Goal: Use online tool/utility: Utilize a website feature to perform a specific function

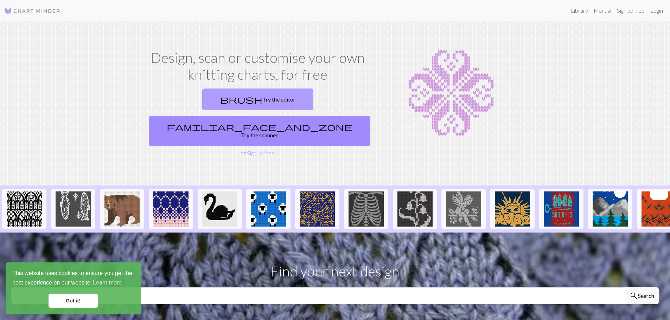
click at [214, 102] on link "brush Try the editor" at bounding box center [257, 100] width 111 height 22
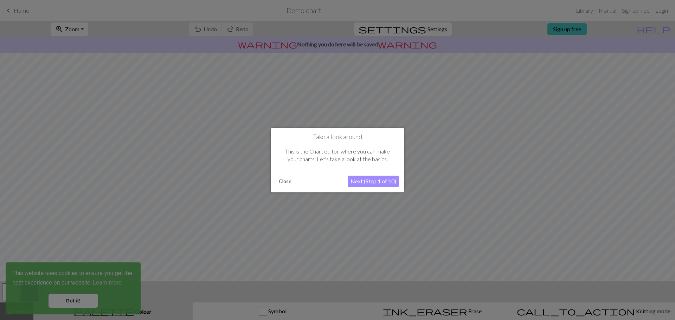
click at [371, 183] on button "Next (Step 1 of 10)" at bounding box center [373, 181] width 51 height 11
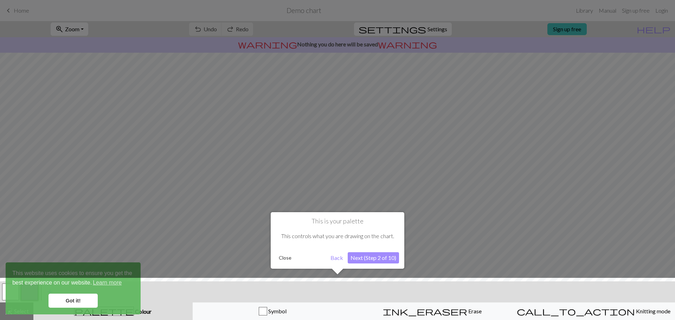
click at [370, 258] on button "Next (Step 2 of 10)" at bounding box center [373, 257] width 51 height 11
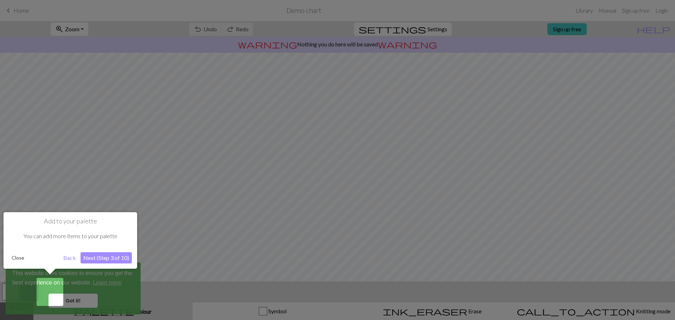
click at [86, 303] on div at bounding box center [337, 160] width 675 height 320
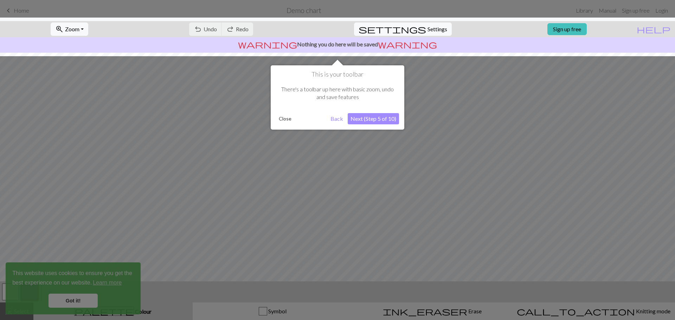
click at [79, 302] on div at bounding box center [337, 160] width 675 height 320
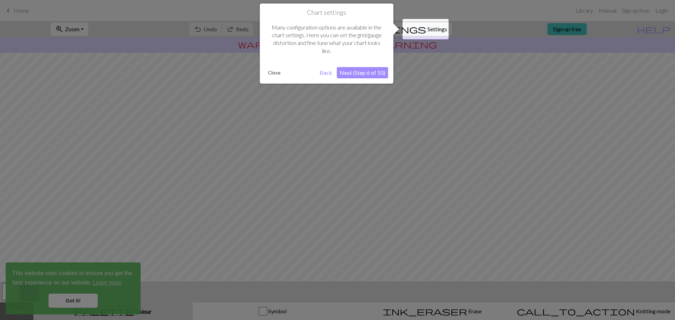
click at [359, 71] on button "Next (Step 6 of 10)" at bounding box center [362, 72] width 51 height 11
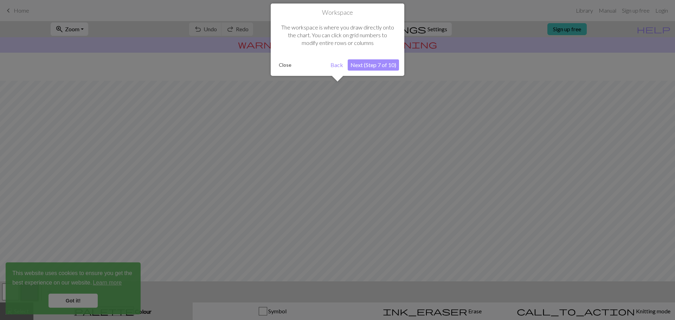
scroll to position [33, 0]
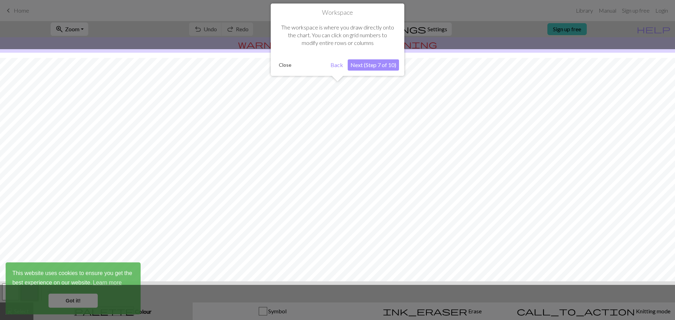
click at [362, 64] on button "Next (Step 7 of 10)" at bounding box center [373, 64] width 51 height 11
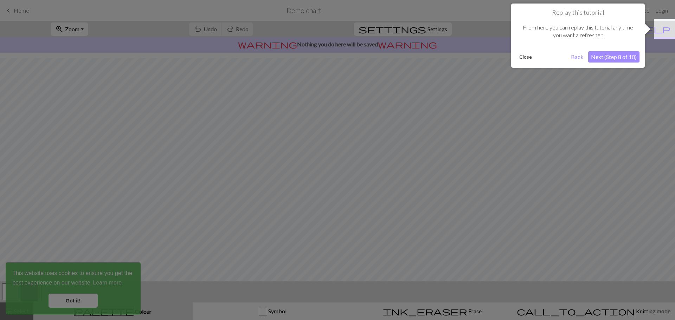
click at [596, 56] on button "Next (Step 8 of 10)" at bounding box center [613, 56] width 51 height 11
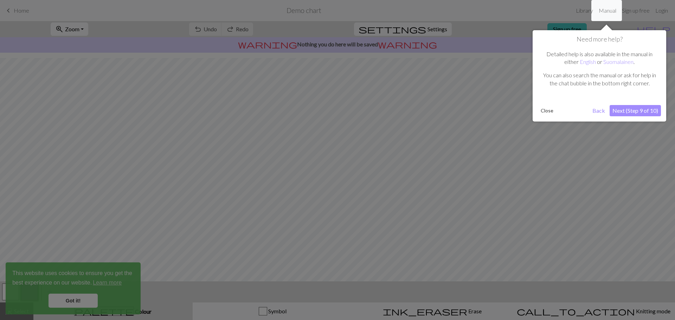
click at [626, 113] on button "Next (Step 9 of 10)" at bounding box center [635, 110] width 51 height 11
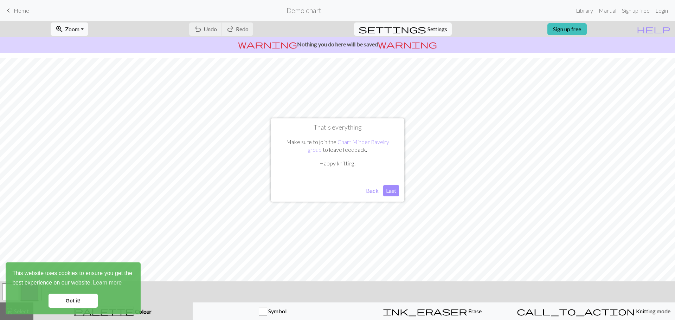
click at [389, 191] on button "Last" at bounding box center [391, 190] width 16 height 11
click at [57, 301] on link "Got it!" at bounding box center [73, 301] width 49 height 14
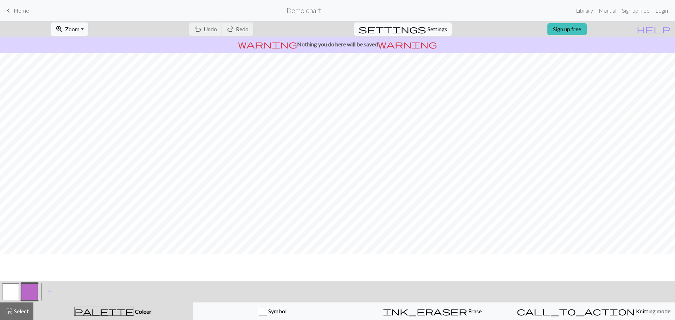
scroll to position [0, 0]
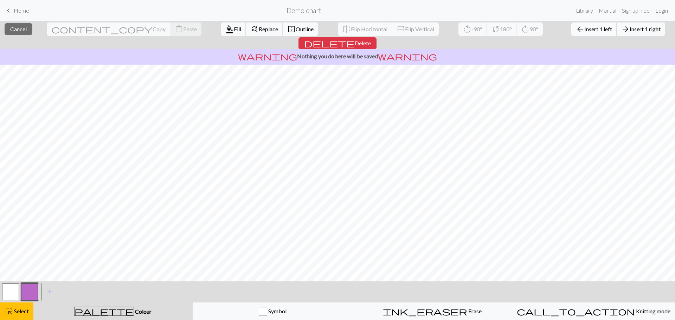
click at [584, 30] on span "Insert 1 left" at bounding box center [598, 29] width 28 height 7
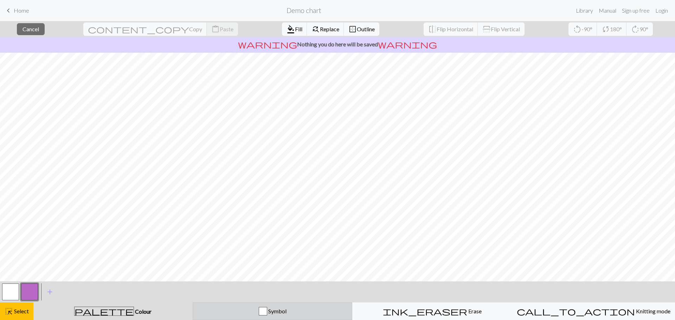
click at [272, 313] on span "Symbol" at bounding box center [276, 311] width 19 height 7
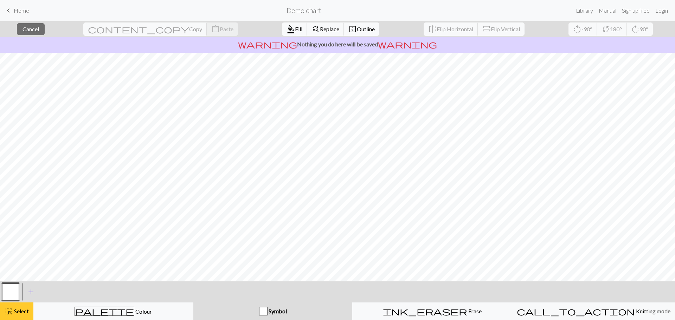
click at [18, 311] on span "Select" at bounding box center [21, 311] width 16 height 7
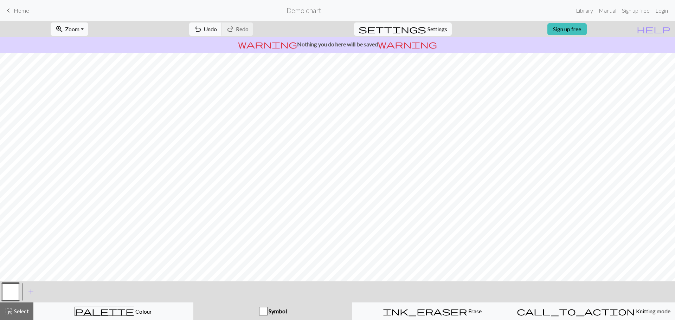
click at [13, 12] on link "keyboard_arrow_left Home" at bounding box center [16, 11] width 25 height 12
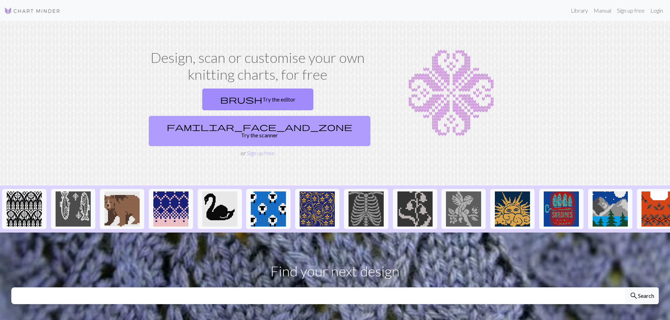
click at [331, 116] on link "familiar_face_and_zone Try the scanner" at bounding box center [260, 131] width 222 height 30
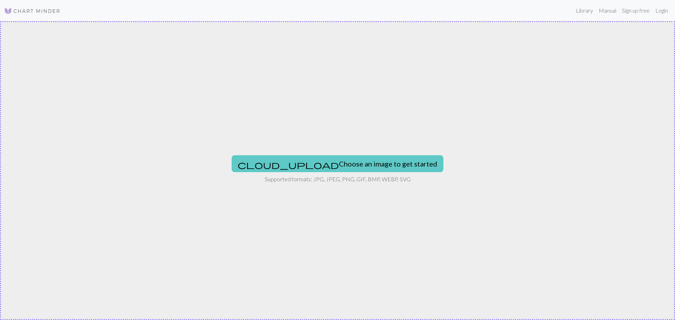
click at [340, 163] on button "cloud_upload Choose an image to get started" at bounding box center [338, 163] width 212 height 17
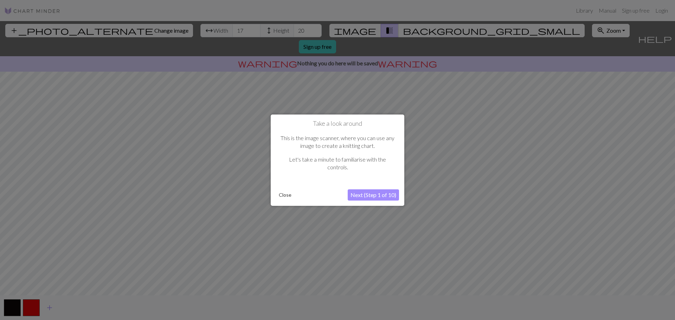
click at [385, 197] on button "Next (Step 1 of 10)" at bounding box center [373, 195] width 51 height 11
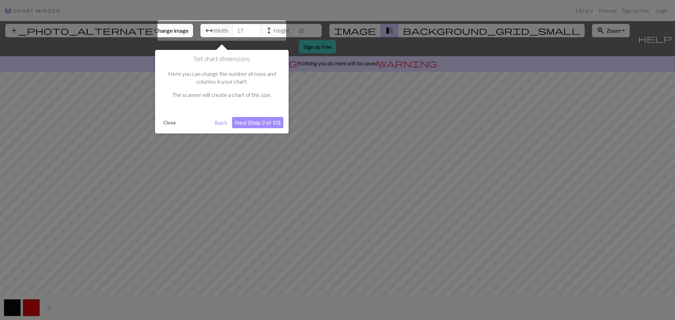
click at [253, 120] on button "Next (Step 2 of 10)" at bounding box center [257, 122] width 51 height 11
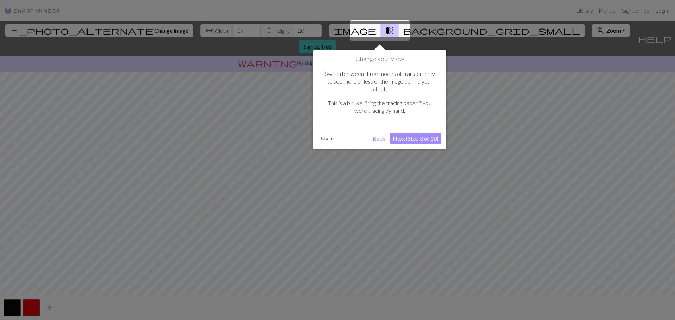
click at [424, 133] on button "Next (Step 3 of 10)" at bounding box center [415, 138] width 51 height 11
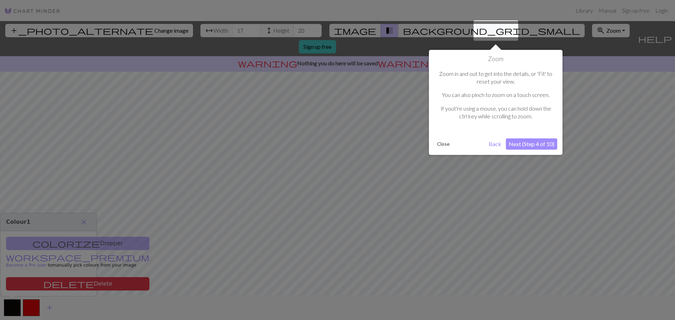
click at [522, 145] on button "Next (Step 4 of 10)" at bounding box center [531, 144] width 51 height 11
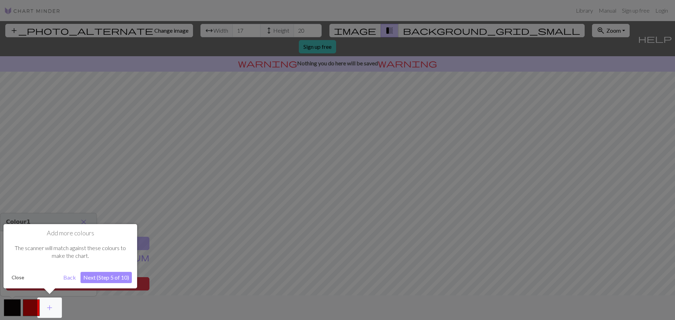
click at [107, 278] on button "Next (Step 5 of 10)" at bounding box center [106, 277] width 51 height 11
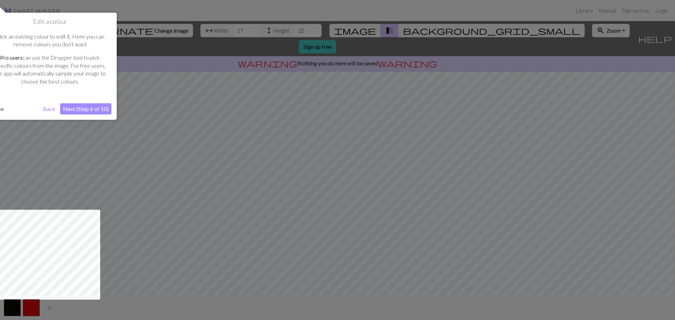
click at [68, 106] on button "Next (Step 6 of 10)" at bounding box center [85, 108] width 51 height 11
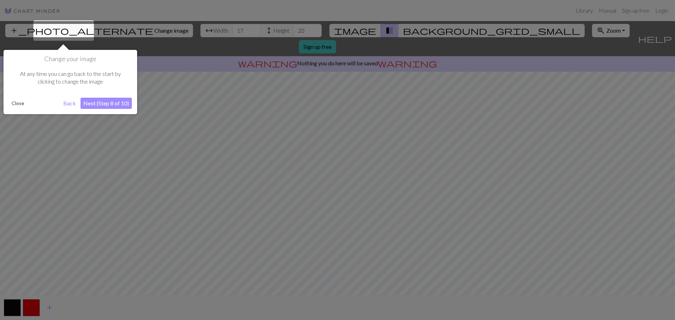
click at [97, 104] on button "Next (Step 8 of 10)" at bounding box center [106, 103] width 51 height 11
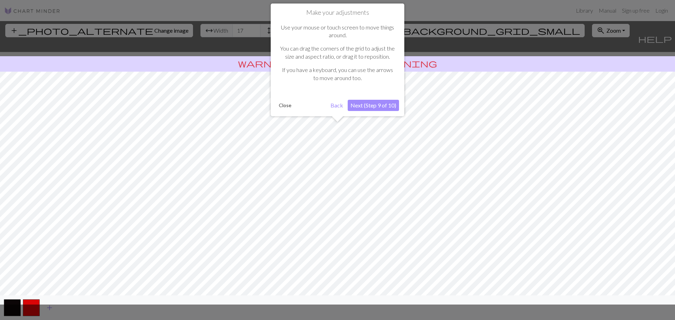
click at [373, 105] on button "Next (Step 9 of 10)" at bounding box center [373, 105] width 51 height 11
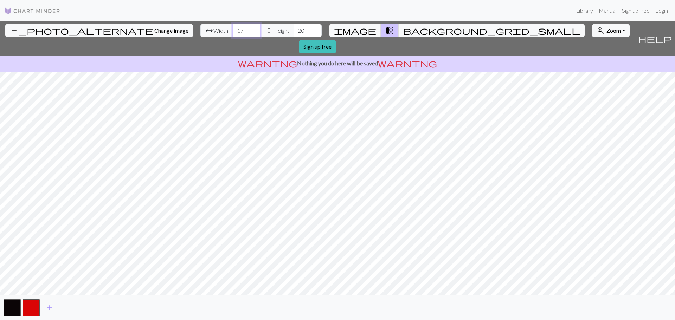
drag, startPoint x: 204, startPoint y: 34, endPoint x: 191, endPoint y: 35, distance: 13.1
click at [200, 35] on div "arrow_range Width 17 height Height 20" at bounding box center [260, 30] width 121 height 13
type input "45"
drag, startPoint x: 266, startPoint y: 31, endPoint x: 245, endPoint y: 33, distance: 21.2
click at [248, 32] on div "arrow_range Width 45 height Height 20" at bounding box center [260, 30] width 121 height 13
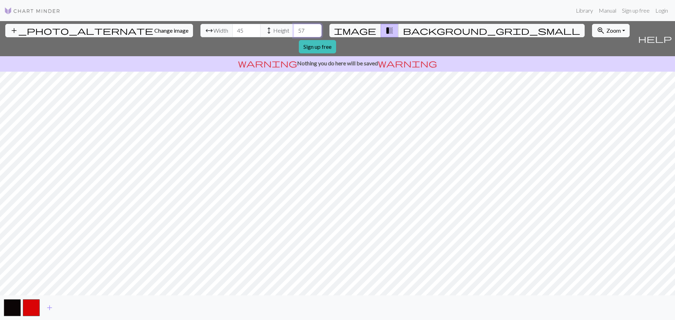
type input "57"
click at [403, 29] on span "background_grid_small" at bounding box center [491, 31] width 177 height 10
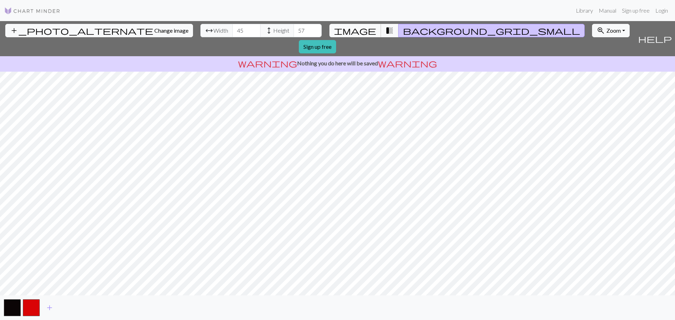
click at [362, 32] on span "image" at bounding box center [355, 31] width 42 height 10
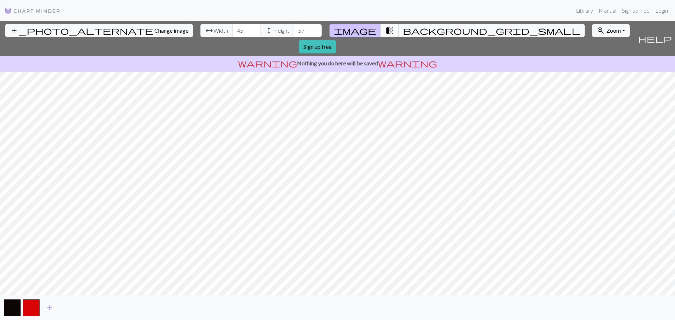
click at [385, 29] on span "transition_fade" at bounding box center [389, 31] width 8 height 10
click at [403, 32] on span "background_grid_small" at bounding box center [491, 31] width 177 height 10
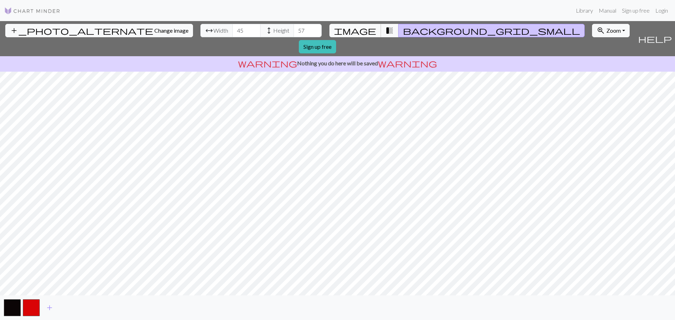
click at [363, 34] on span "image" at bounding box center [355, 31] width 42 height 10
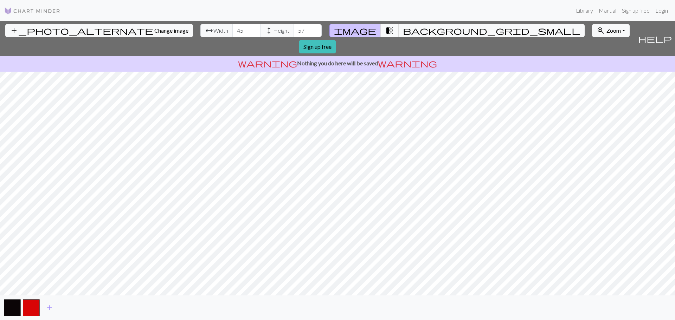
click at [385, 31] on span "transition_fade" at bounding box center [389, 31] width 8 height 10
click at [592, 29] on button "zoom_in Zoom Zoom" at bounding box center [611, 30] width 38 height 13
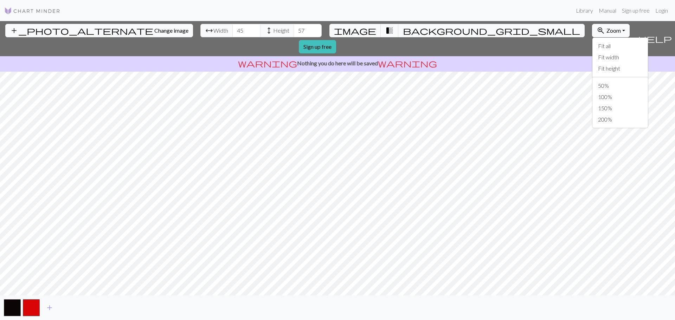
click at [606, 30] on span "Zoom" at bounding box center [613, 30] width 14 height 7
click at [668, 34] on span "help" at bounding box center [655, 39] width 34 height 10
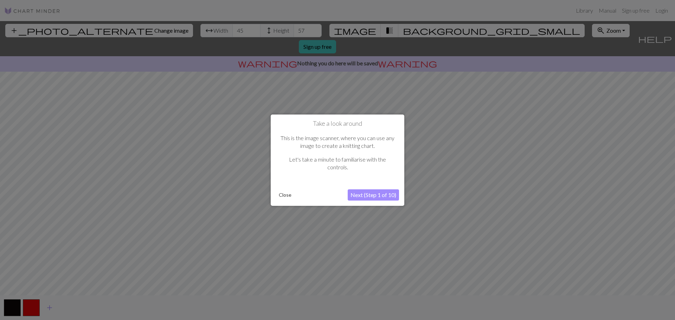
click at [376, 197] on button "Next (Step 1 of 10)" at bounding box center [373, 195] width 51 height 11
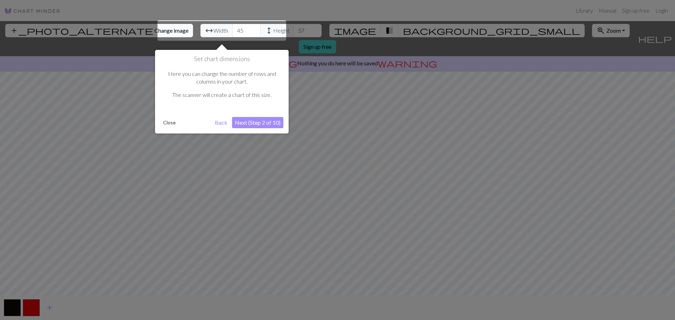
click at [265, 124] on button "Next (Step 2 of 10)" at bounding box center [257, 122] width 51 height 11
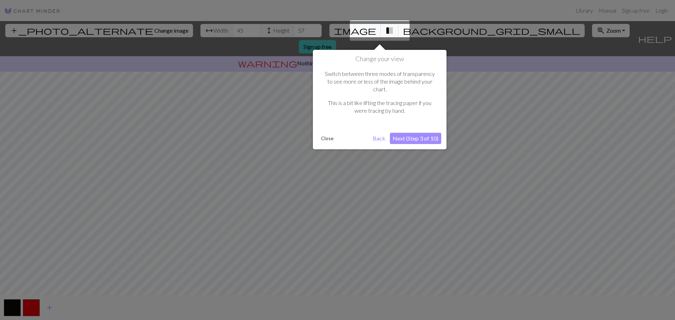
click at [407, 133] on button "Next (Step 3 of 10)" at bounding box center [415, 138] width 51 height 11
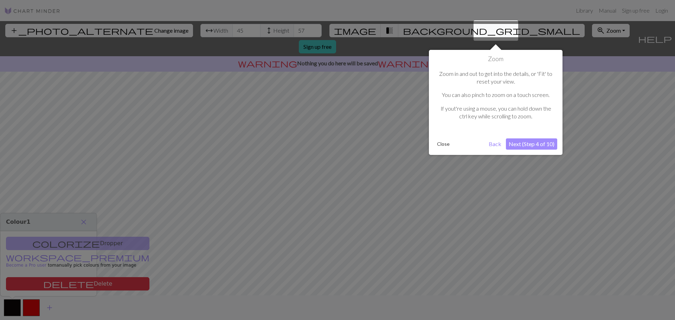
click at [521, 143] on button "Next (Step 4 of 10)" at bounding box center [531, 144] width 51 height 11
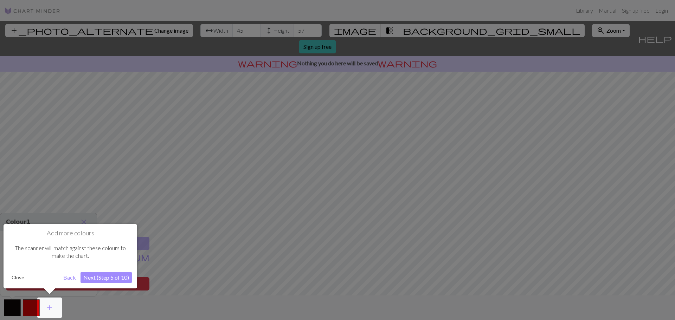
click at [120, 280] on button "Next (Step 5 of 10)" at bounding box center [106, 277] width 51 height 11
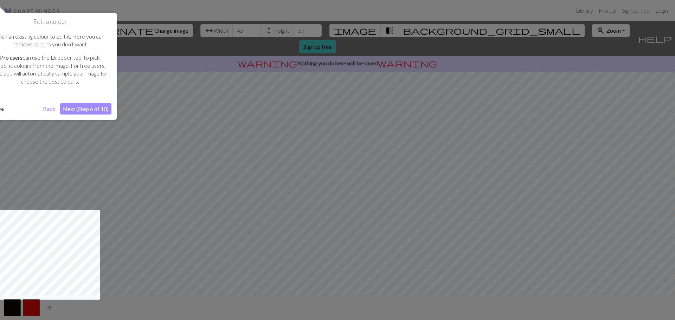
click at [94, 110] on button "Next (Step 6 of 10)" at bounding box center [85, 108] width 51 height 11
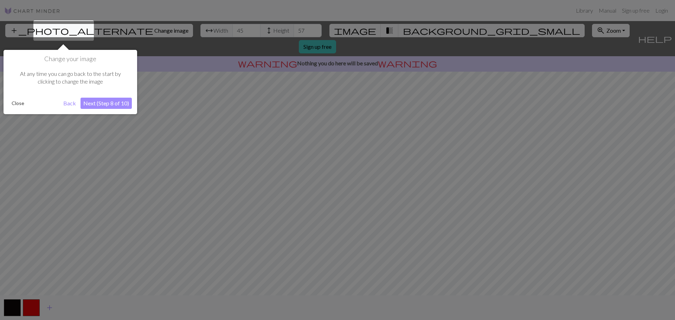
click at [95, 104] on button "Next (Step 8 of 10)" at bounding box center [106, 103] width 51 height 11
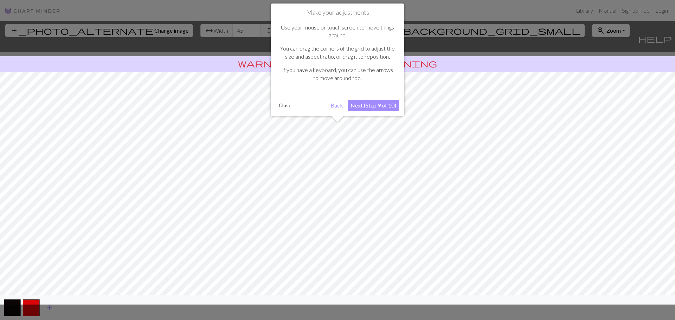
click at [364, 105] on button "Next (Step 9 of 10)" at bounding box center [373, 105] width 51 height 11
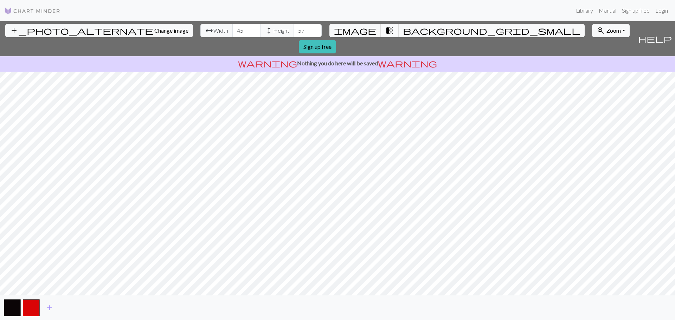
click at [385, 31] on span "transition_fade" at bounding box center [389, 31] width 8 height 10
click at [403, 30] on span "background_grid_small" at bounding box center [491, 31] width 177 height 10
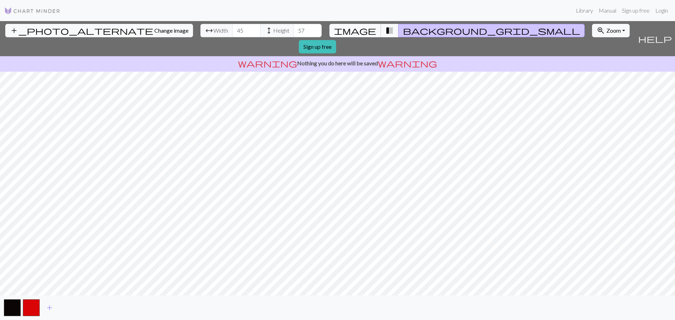
click at [362, 31] on span "image" at bounding box center [355, 31] width 42 height 10
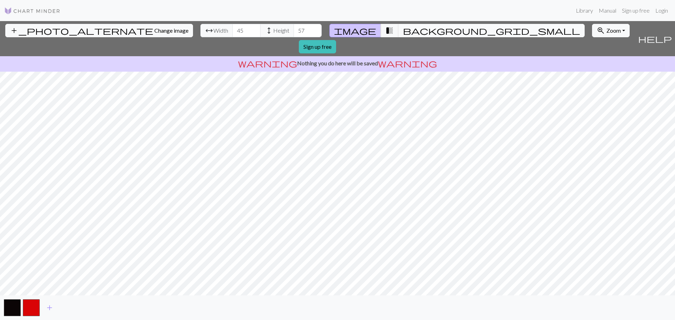
click at [403, 31] on span "background_grid_small" at bounding box center [491, 31] width 177 height 10
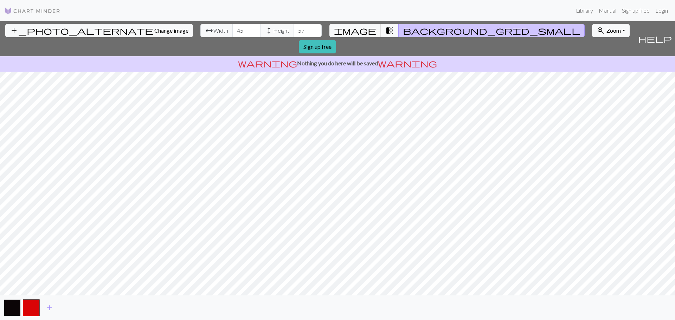
click at [11, 310] on button "button" at bounding box center [12, 308] width 17 height 17
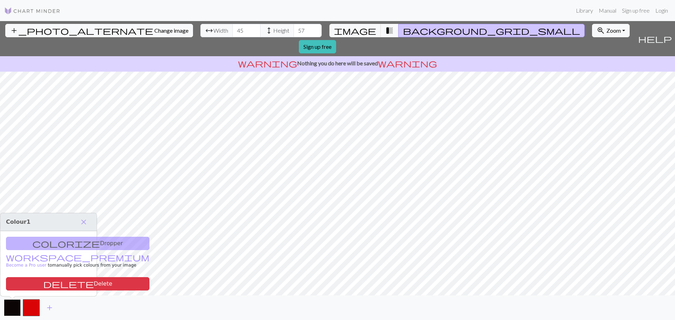
click at [13, 304] on button "button" at bounding box center [12, 308] width 17 height 17
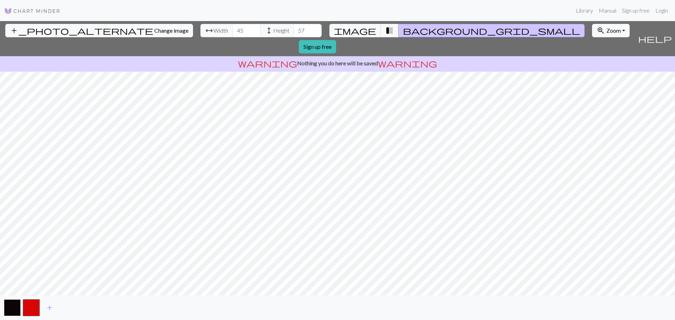
click at [13, 307] on button "button" at bounding box center [12, 308] width 17 height 17
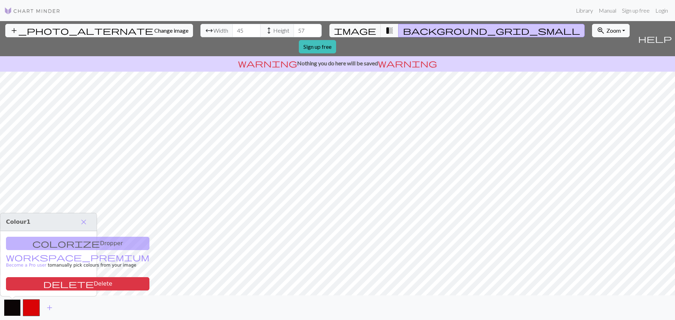
drag, startPoint x: 13, startPoint y: 307, endPoint x: 8, endPoint y: 309, distance: 5.2
click at [8, 309] on button "button" at bounding box center [12, 308] width 17 height 17
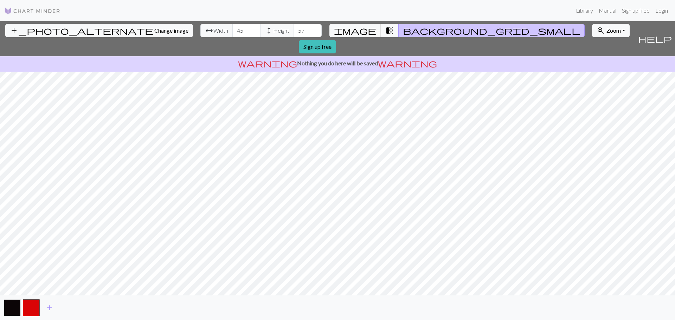
click at [17, 308] on button "button" at bounding box center [12, 308] width 17 height 17
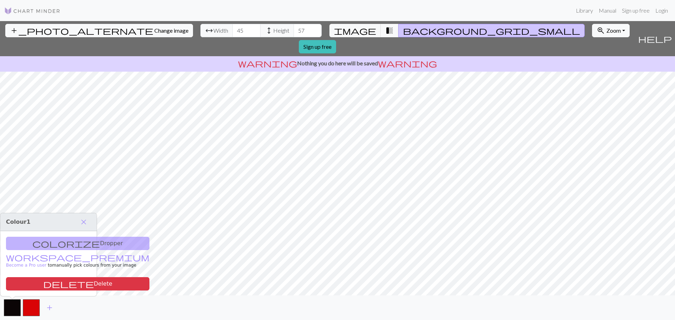
click at [53, 246] on div "colorize Dropper workspace_premium Become a Pro user to manually pick colours f…" at bounding box center [48, 263] width 96 height 65
click at [37, 243] on div "colorize Dropper workspace_premium Become a Pro user to manually pick colours f…" at bounding box center [48, 263] width 96 height 65
click at [46, 286] on button "delete Delete" at bounding box center [77, 283] width 143 height 13
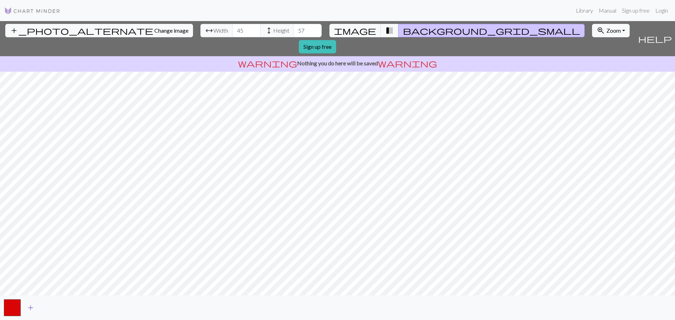
click at [30, 306] on span "add" at bounding box center [30, 308] width 8 height 10
click at [49, 309] on span "add" at bounding box center [49, 308] width 8 height 10
click at [68, 308] on span "add" at bounding box center [68, 308] width 8 height 10
click at [64, 309] on button "button" at bounding box center [69, 308] width 17 height 17
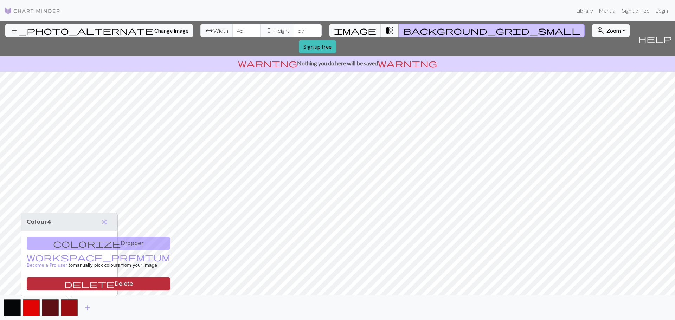
click at [67, 287] on button "delete Delete" at bounding box center [98, 283] width 143 height 13
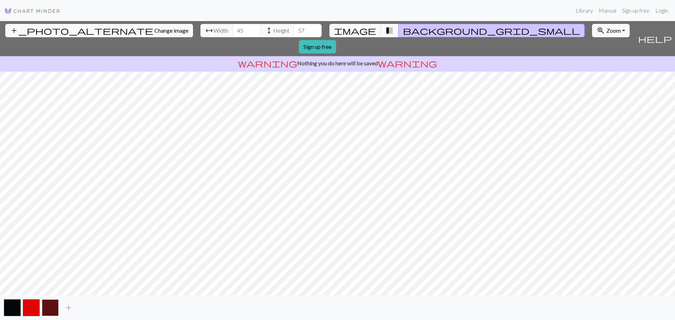
click at [51, 309] on button "button" at bounding box center [50, 308] width 17 height 17
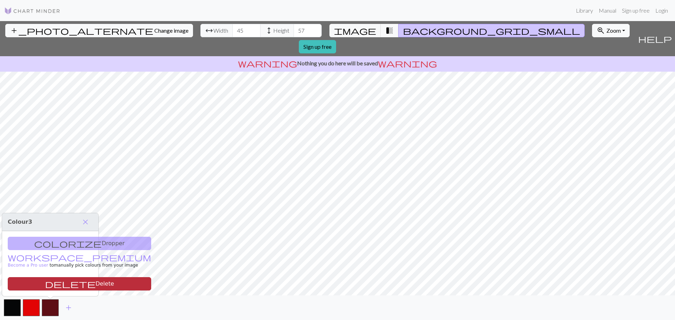
click at [61, 282] on button "delete Delete" at bounding box center [79, 283] width 143 height 13
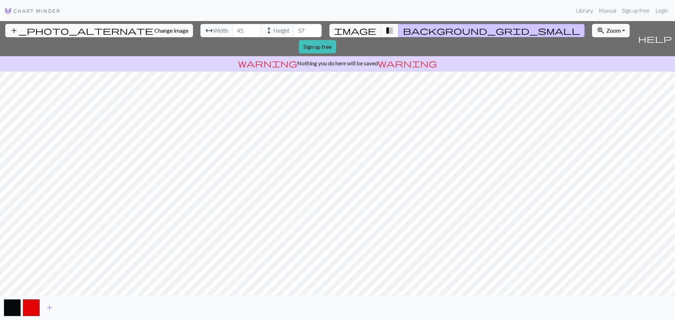
click at [606, 28] on span "Zoom" at bounding box center [613, 30] width 14 height 7
click at [592, 46] on button "Fit all" at bounding box center [620, 45] width 56 height 11
click at [592, 30] on button "zoom_in Zoom Zoom" at bounding box center [611, 30] width 38 height 13
click at [592, 98] on button "100%" at bounding box center [620, 96] width 56 height 11
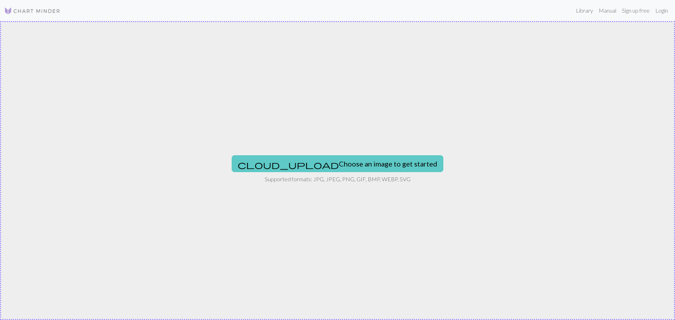
click at [335, 167] on button "cloud_upload Choose an image to get started" at bounding box center [338, 163] width 212 height 17
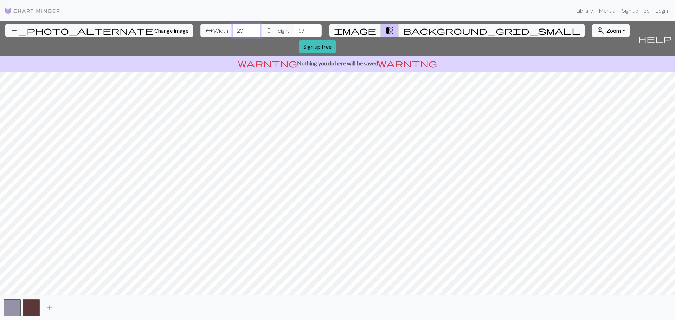
drag, startPoint x: 205, startPoint y: 28, endPoint x: 174, endPoint y: 29, distance: 30.9
click at [200, 29] on div "arrow_range Width 20 height Height 19" at bounding box center [260, 30] width 121 height 13
type input "45"
click at [248, 33] on div "arrow_range Width 45 height Height 19" at bounding box center [260, 30] width 121 height 13
type input "57"
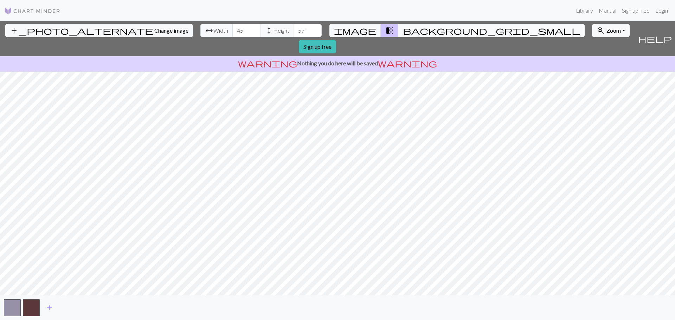
click at [403, 28] on span "background_grid_small" at bounding box center [491, 31] width 177 height 10
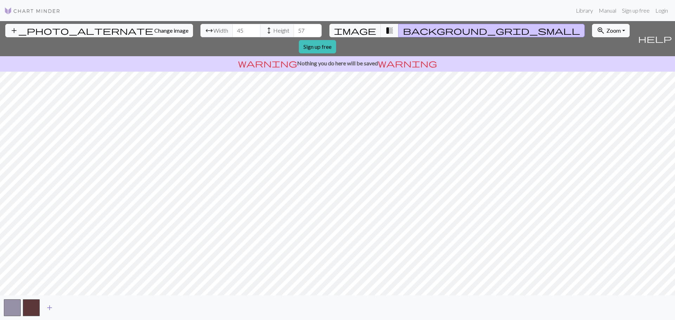
click at [51, 309] on span "add" at bounding box center [49, 308] width 8 height 10
click at [51, 309] on button "button" at bounding box center [50, 308] width 17 height 17
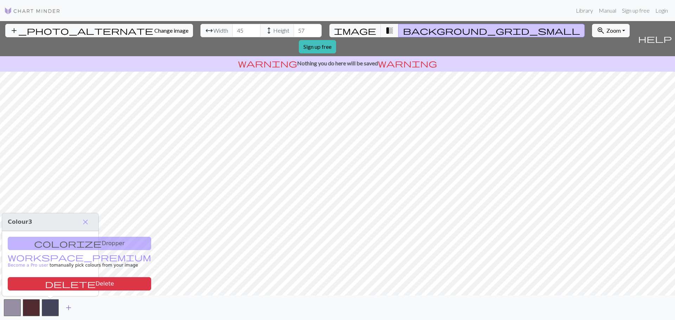
click at [66, 308] on span "add" at bounding box center [68, 308] width 8 height 10
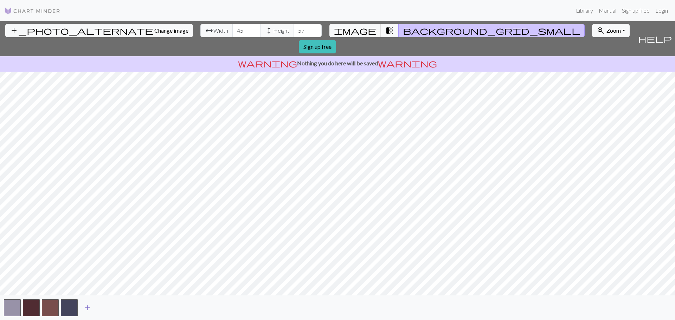
click at [90, 308] on span "add" at bounding box center [87, 308] width 8 height 10
click at [15, 310] on button "button" at bounding box center [12, 308] width 17 height 17
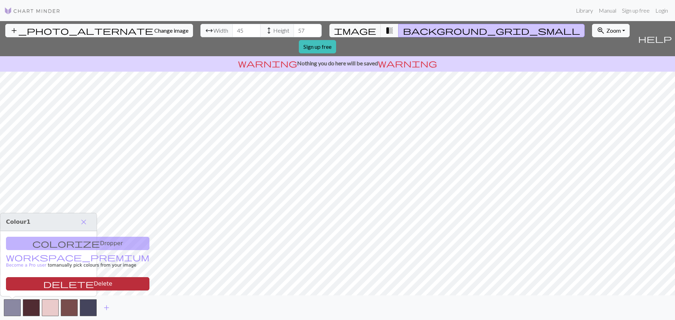
click at [43, 283] on span "delete" at bounding box center [68, 284] width 51 height 10
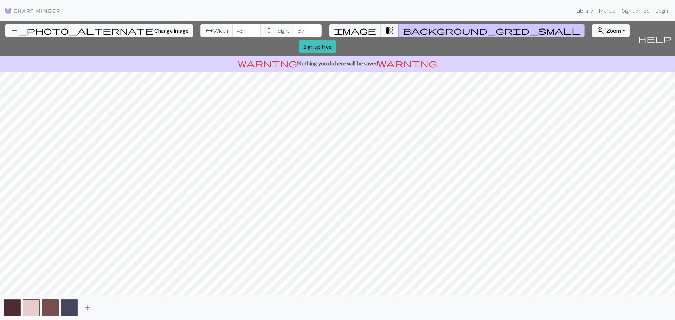
click at [90, 307] on span "add" at bounding box center [87, 308] width 8 height 10
click at [154, 31] on span "Change image" at bounding box center [171, 30] width 34 height 7
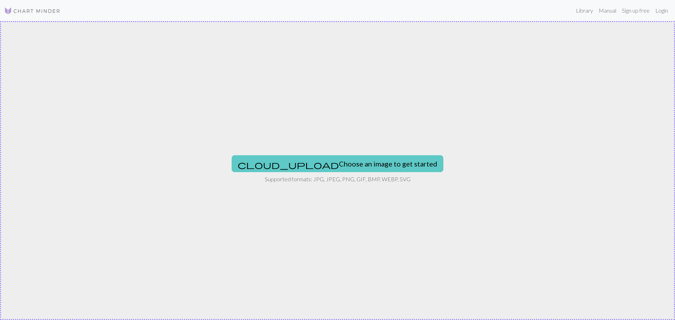
click at [356, 160] on button "cloud_upload Choose an image to get started" at bounding box center [338, 163] width 212 height 17
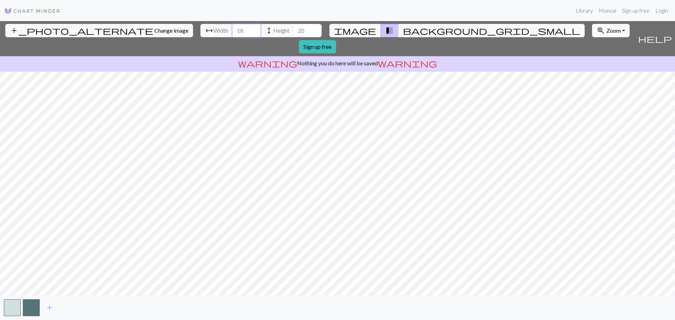
drag, startPoint x: 206, startPoint y: 30, endPoint x: 186, endPoint y: 30, distance: 20.1
click at [200, 30] on div "arrow_range Width 18 height Height 20" at bounding box center [260, 30] width 121 height 13
type input "45"
drag, startPoint x: 260, startPoint y: 35, endPoint x: 246, endPoint y: 36, distance: 14.1
click at [246, 36] on div "arrow_range Width 45 height Height 20" at bounding box center [260, 30] width 121 height 13
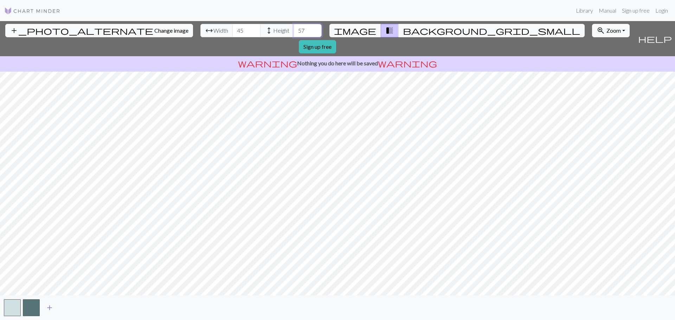
type input "57"
click at [52, 307] on span "add" at bounding box center [49, 308] width 8 height 10
click at [49, 308] on button "button" at bounding box center [50, 308] width 17 height 17
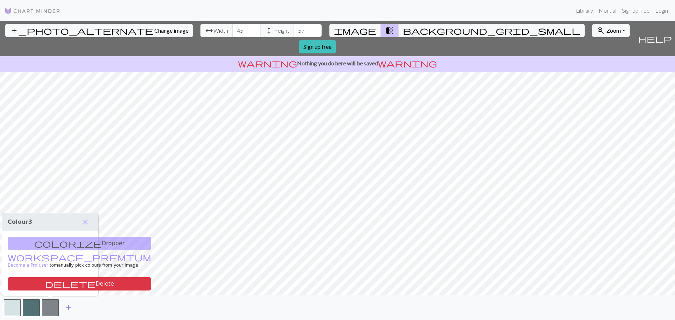
click at [67, 307] on span "add" at bounding box center [68, 308] width 8 height 10
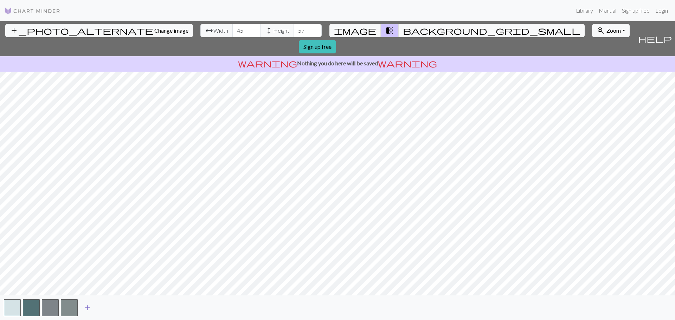
click at [87, 310] on span "add" at bounding box center [87, 308] width 8 height 10
click at [108, 307] on span "add" at bounding box center [106, 308] width 8 height 10
click at [126, 307] on span "add" at bounding box center [125, 308] width 8 height 10
click at [143, 306] on span "add" at bounding box center [144, 308] width 8 height 10
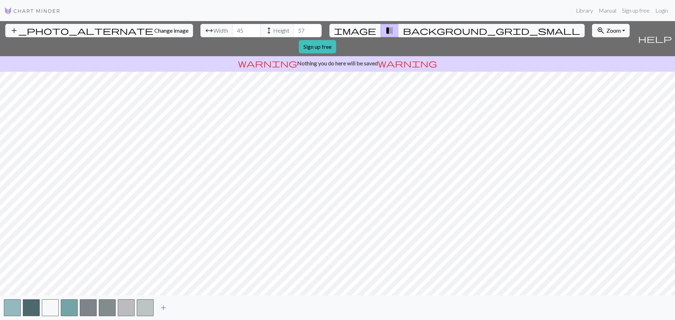
click at [164, 311] on span "add" at bounding box center [163, 308] width 8 height 10
click at [181, 308] on span "add" at bounding box center [182, 308] width 8 height 10
click at [201, 309] on span "add" at bounding box center [201, 308] width 8 height 10
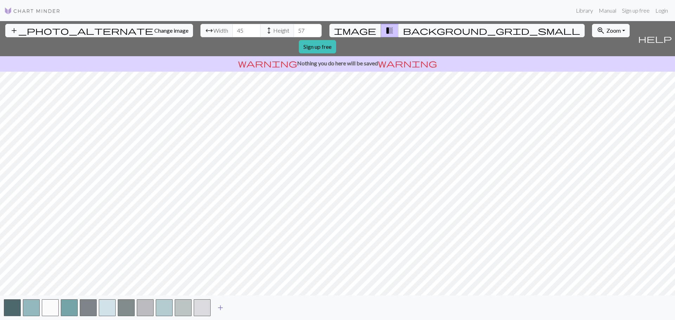
click at [219, 307] on span "add" at bounding box center [220, 308] width 8 height 10
